Goal: Communication & Community: Answer question/provide support

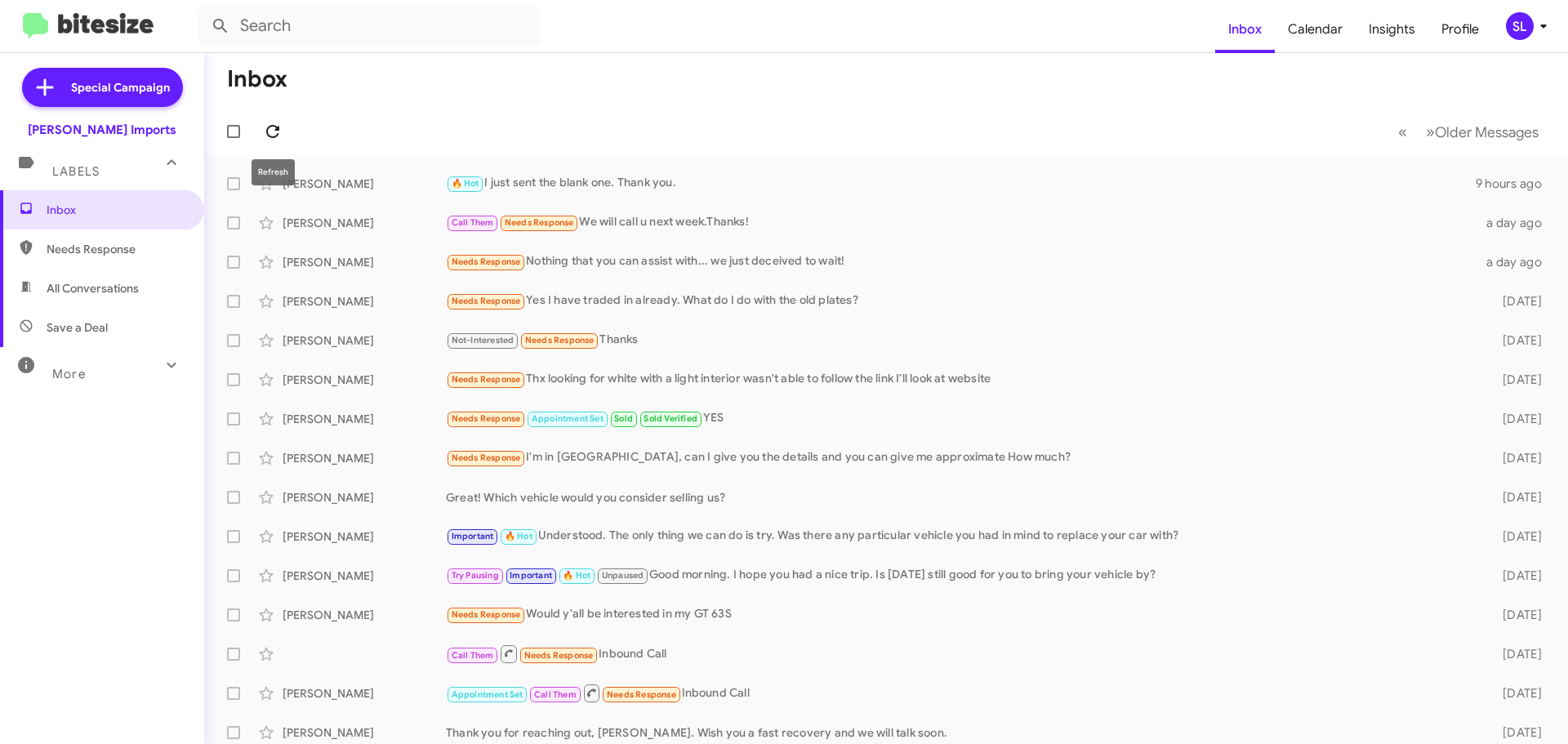
click at [286, 135] on span at bounding box center [273, 131] width 33 height 19
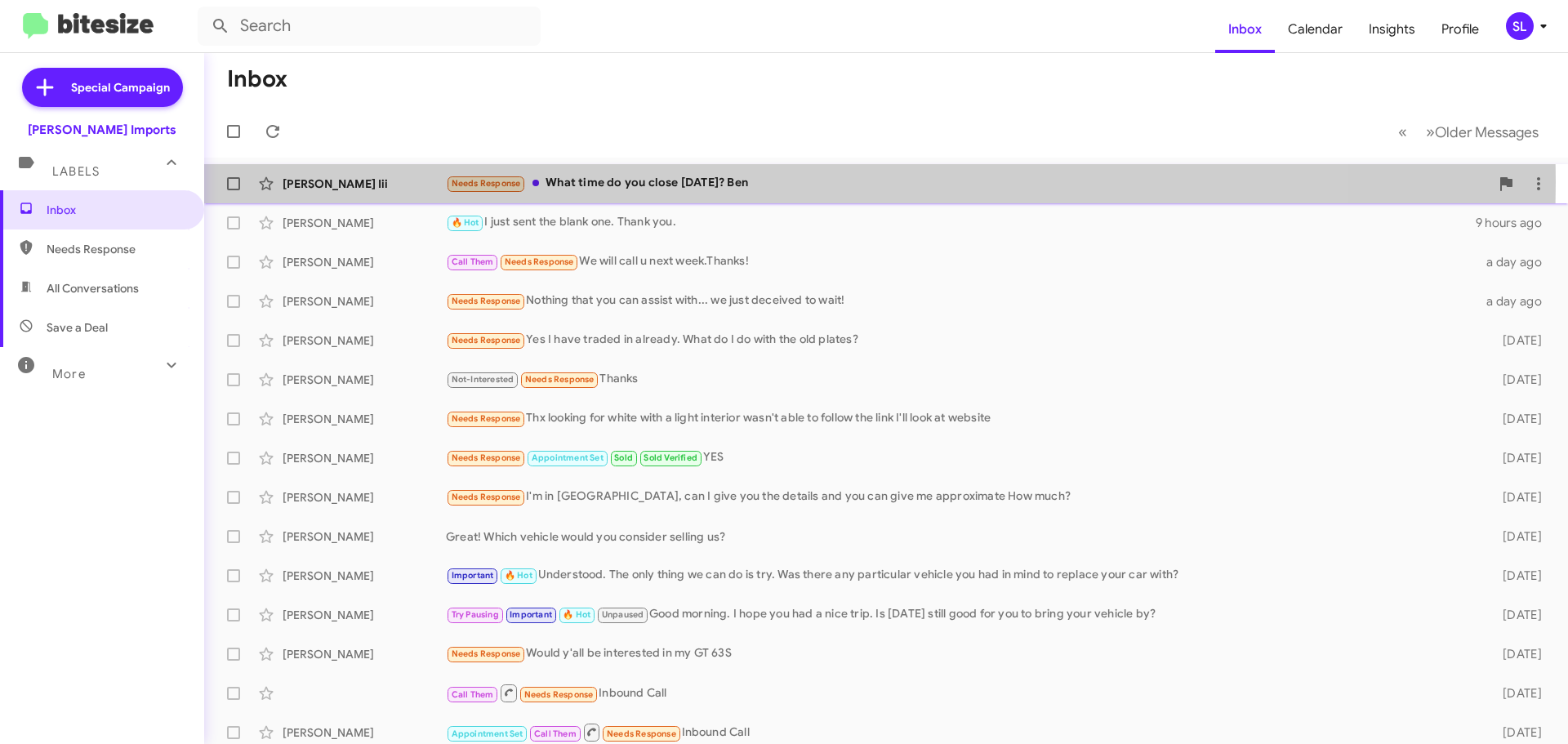
click at [725, 182] on div "Needs Response What time do you close [DATE]? Ben" at bounding box center [968, 183] width 1044 height 18
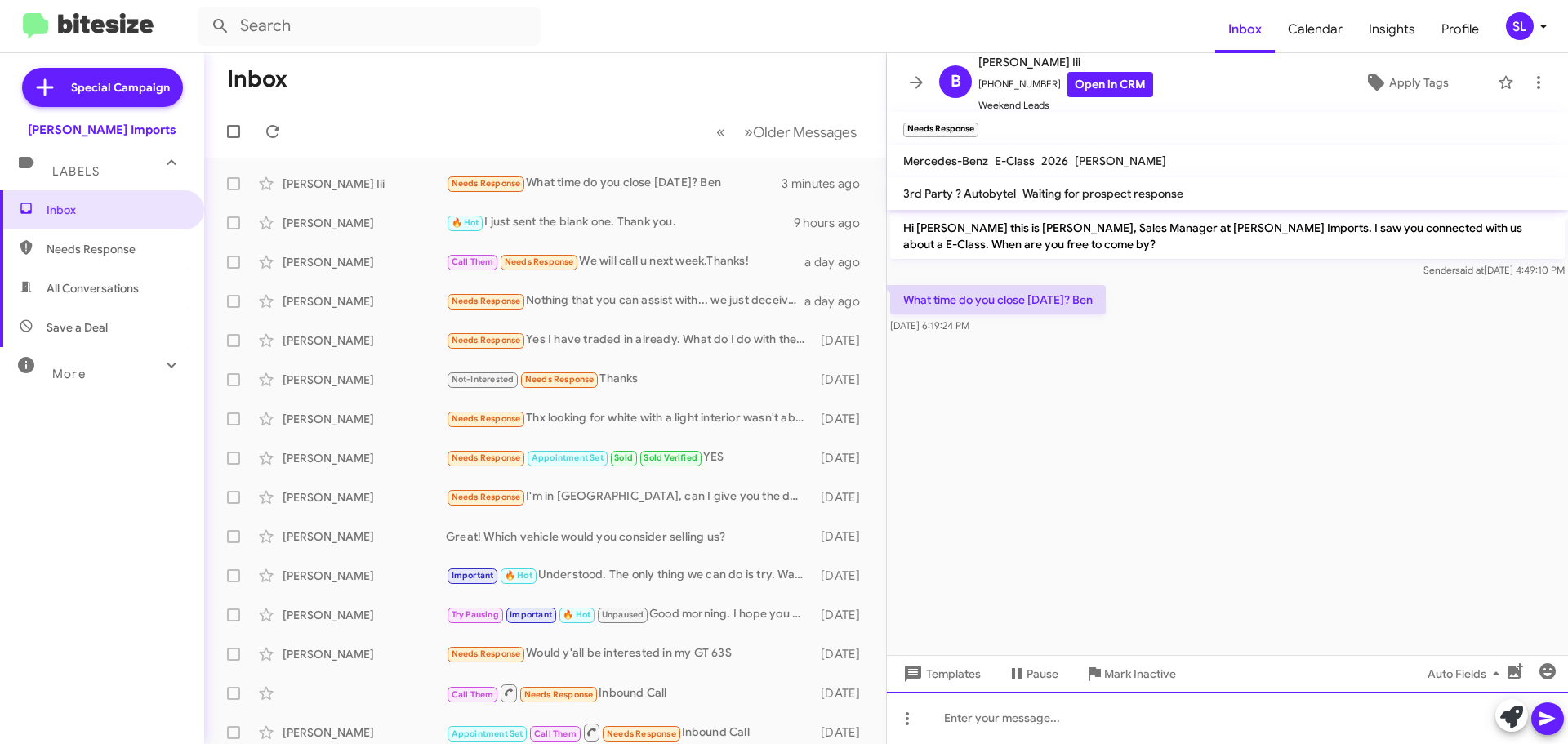
click at [1038, 716] on div at bounding box center [1228, 719] width 681 height 53
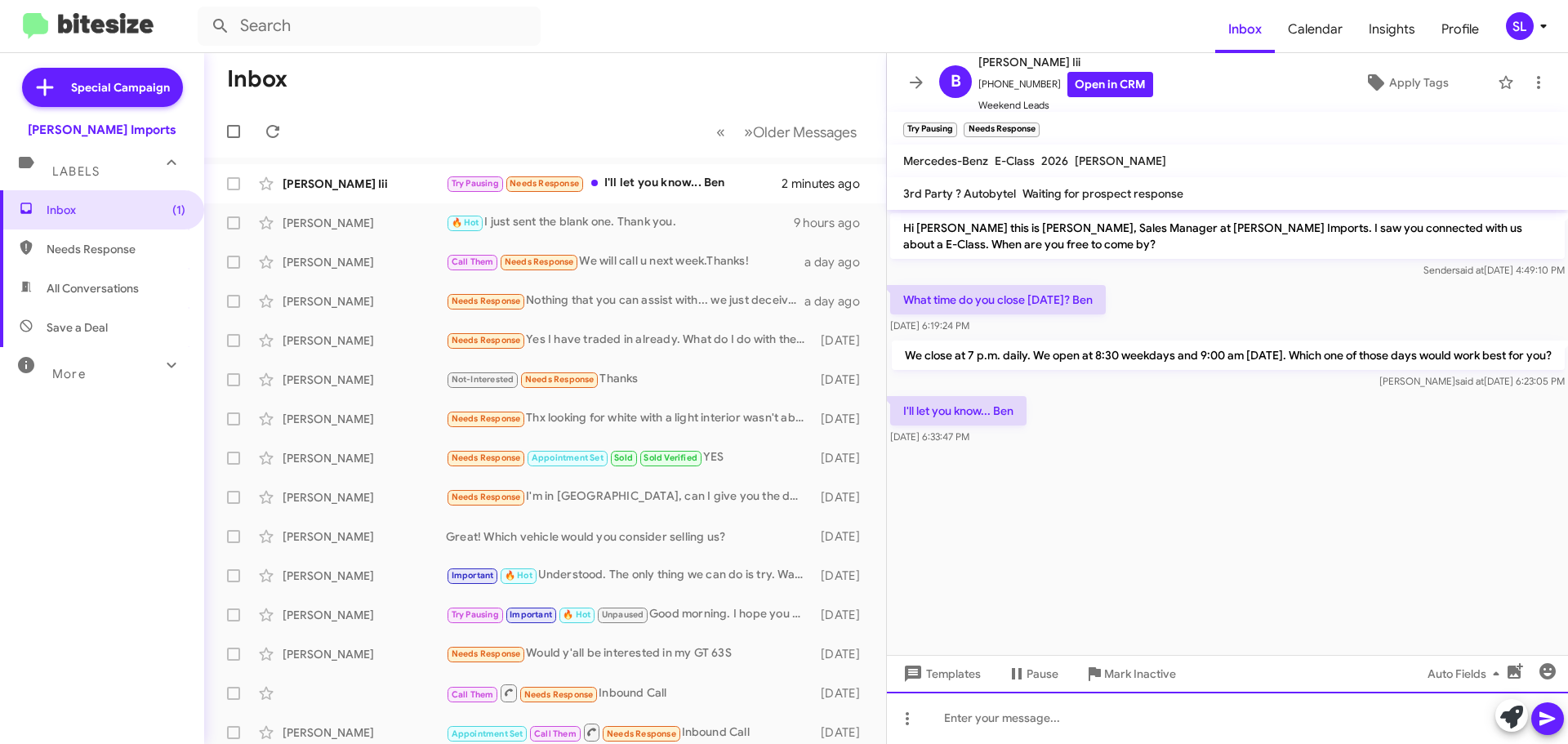
click at [1061, 721] on div at bounding box center [1228, 719] width 681 height 53
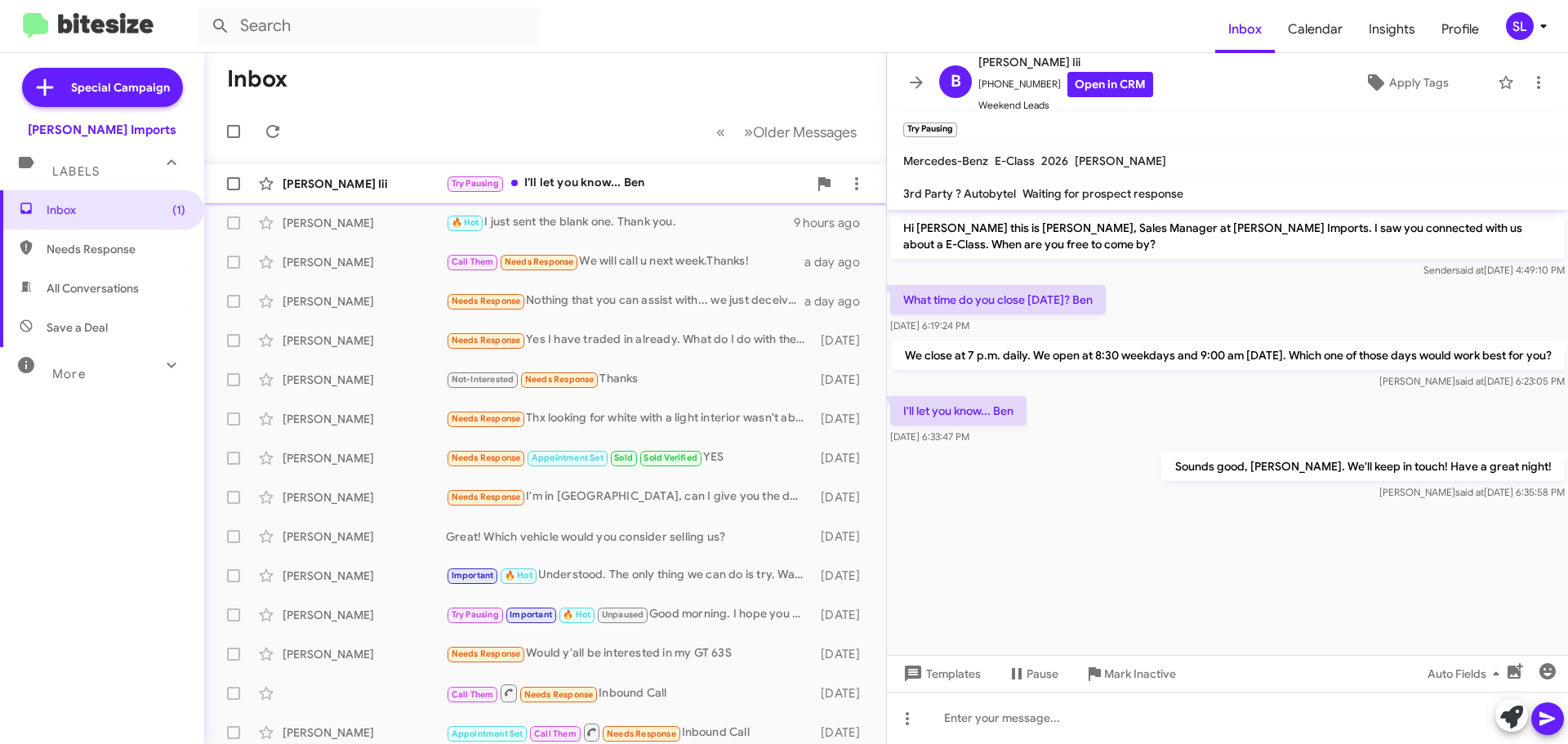
click at [639, 191] on div "Try Pausing I'll let you know... Ben" at bounding box center [627, 183] width 362 height 18
click at [284, 134] on span at bounding box center [273, 131] width 33 height 19
click at [906, 79] on span at bounding box center [917, 83] width 33 height 19
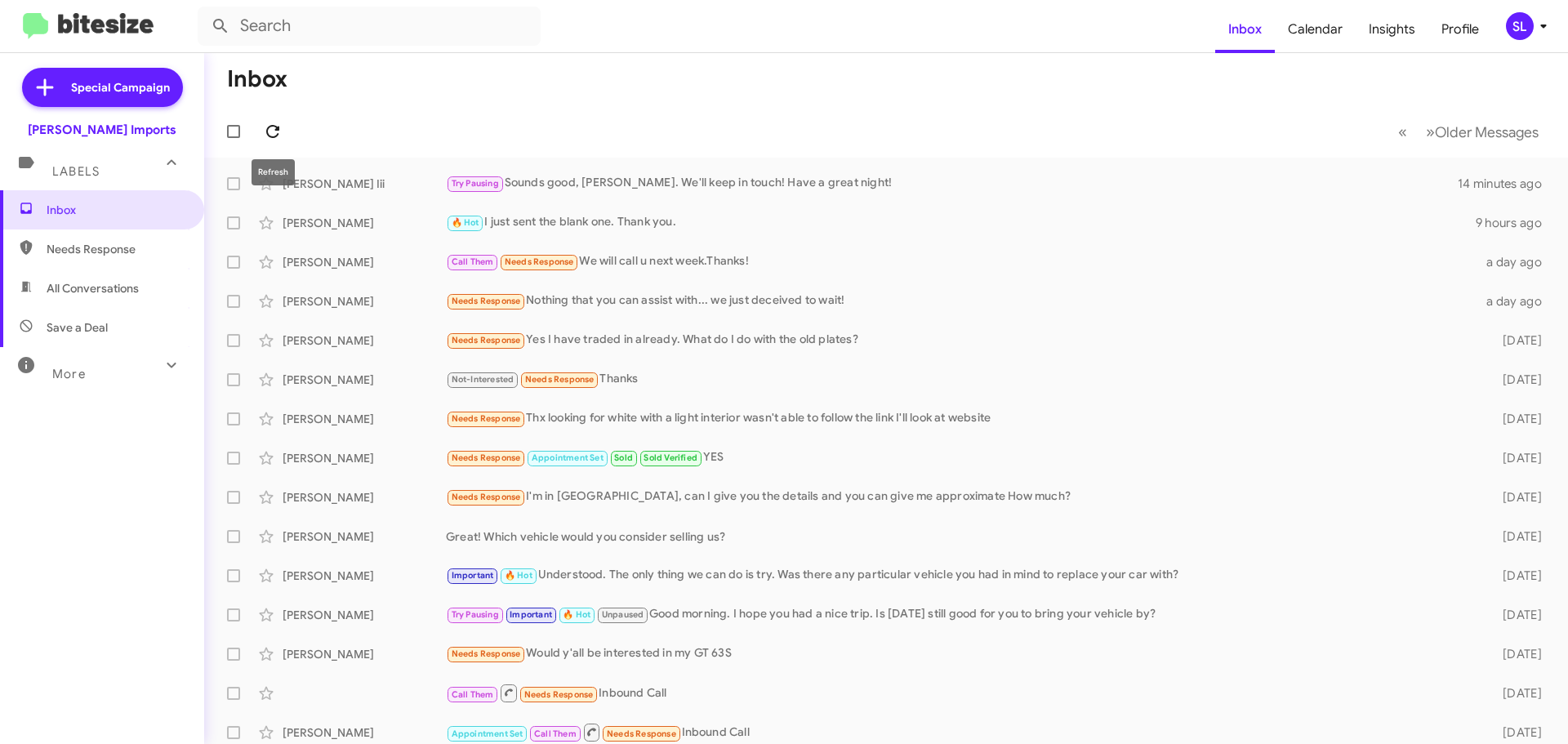
click at [264, 124] on icon at bounding box center [273, 131] width 19 height 19
